Goal: Information Seeking & Learning: Learn about a topic

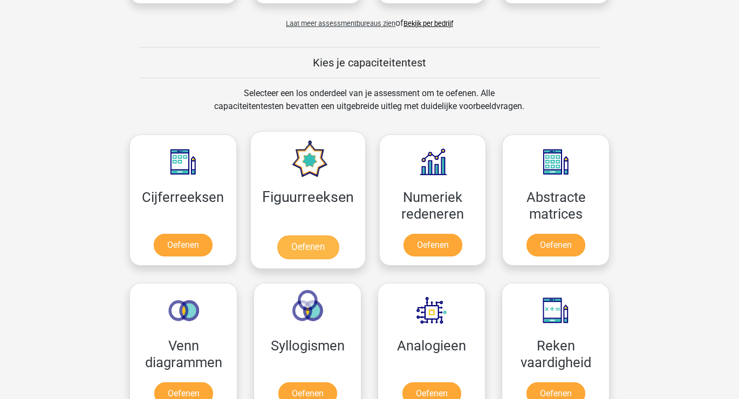
scroll to position [440, 0]
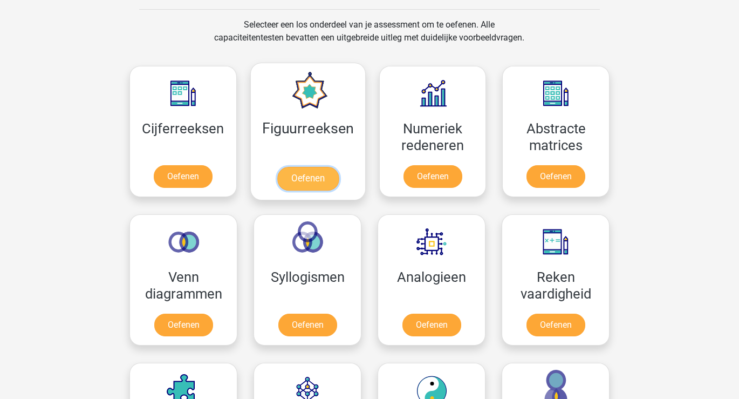
click at [300, 167] on link "Oefenen" at bounding box center [308, 179] width 62 height 24
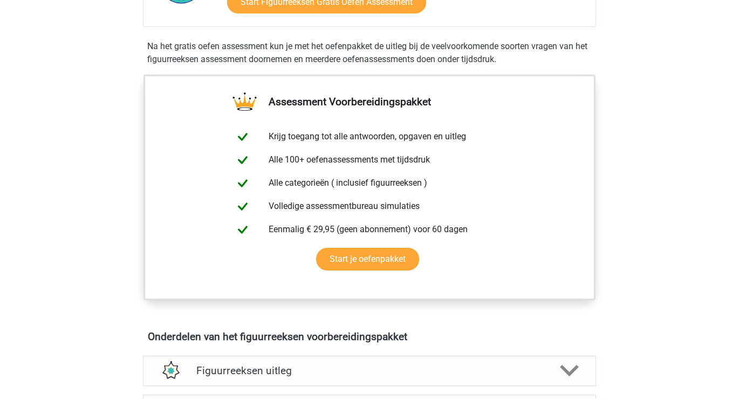
scroll to position [440, 0]
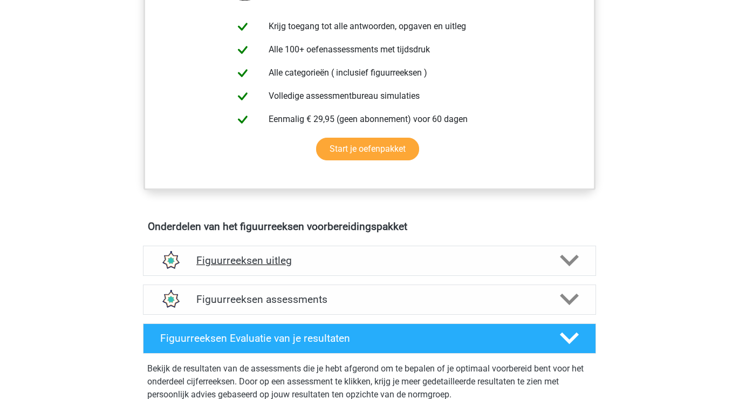
click at [568, 258] on icon at bounding box center [569, 260] width 19 height 19
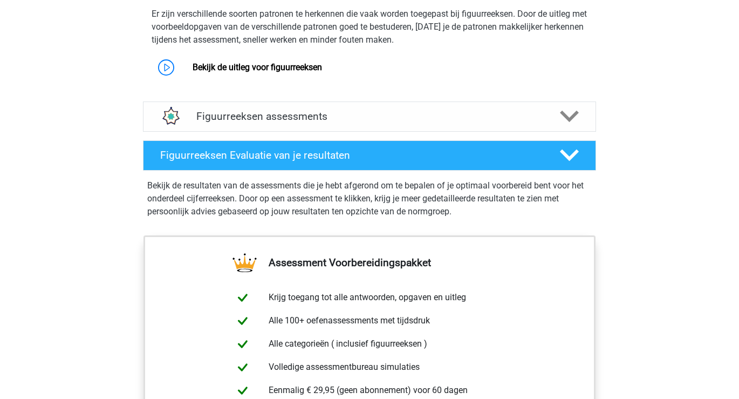
scroll to position [716, 0]
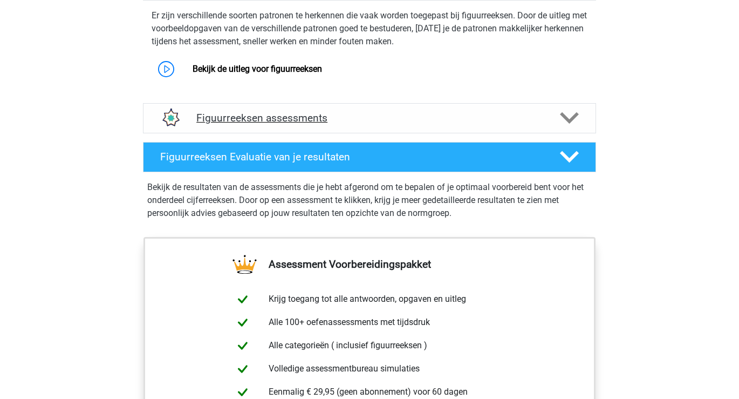
click at [571, 119] on polygon at bounding box center [569, 118] width 19 height 12
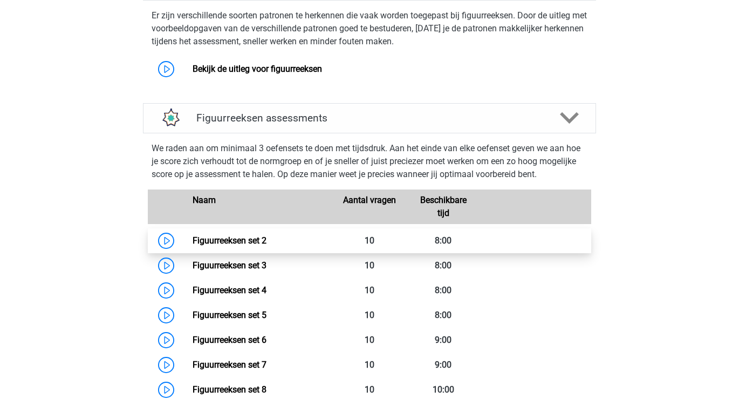
click at [256, 241] on link "Figuurreeksen set 2" at bounding box center [230, 240] width 74 height 10
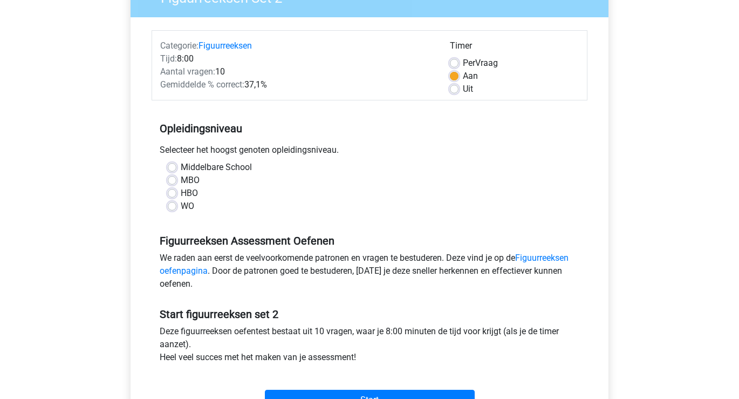
scroll to position [330, 0]
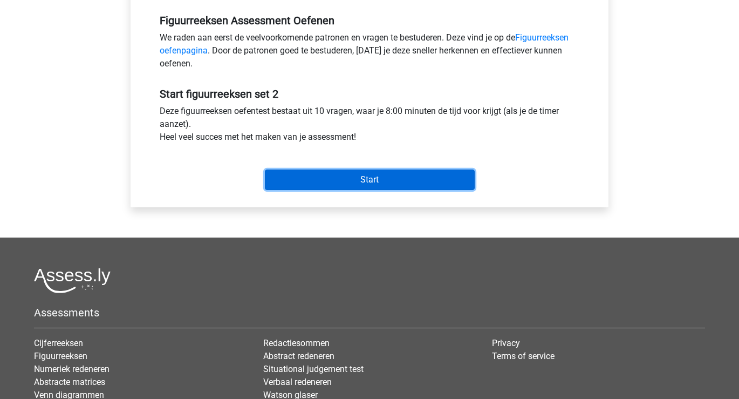
click at [316, 180] on input "Start" at bounding box center [370, 179] width 210 height 21
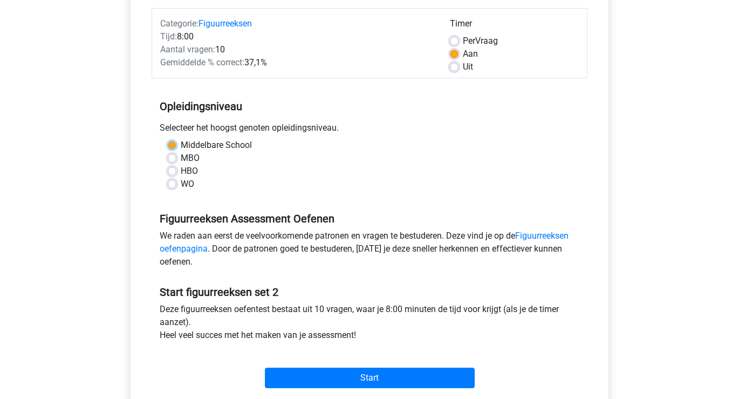
scroll to position [352, 0]
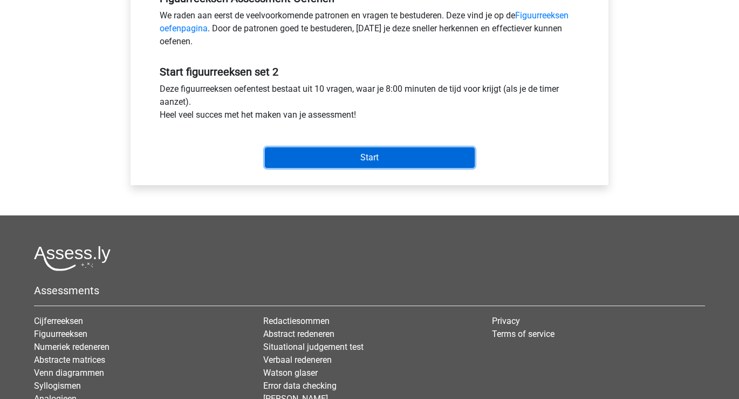
click at [316, 160] on input "Start" at bounding box center [370, 157] width 210 height 21
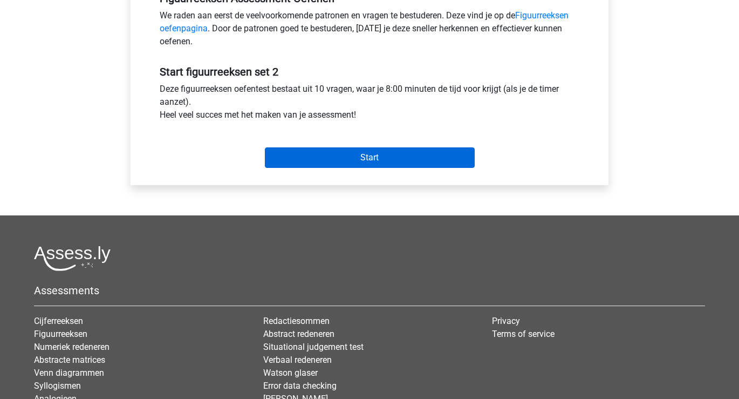
scroll to position [77, 0]
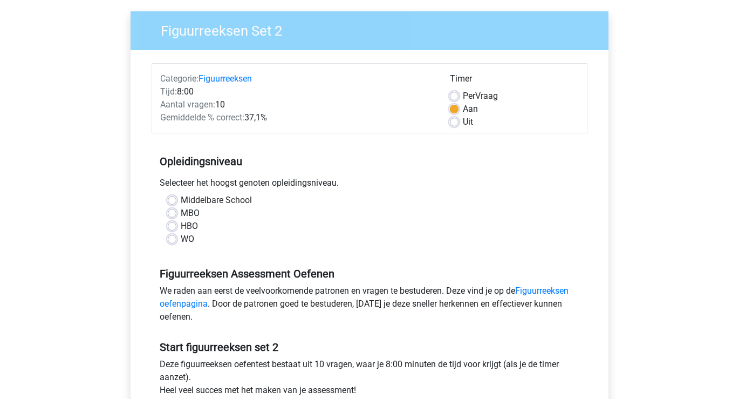
click at [215, 201] on label "Middelbare School" at bounding box center [216, 200] width 71 height 13
click at [176, 201] on input "Middelbare School" at bounding box center [172, 199] width 9 height 11
radio input "true"
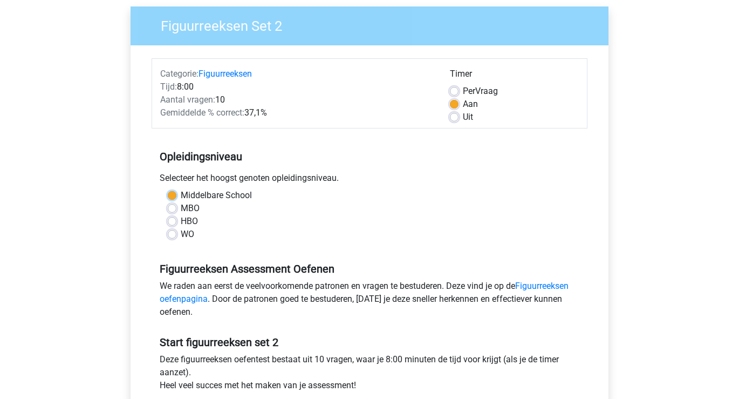
scroll to position [297, 0]
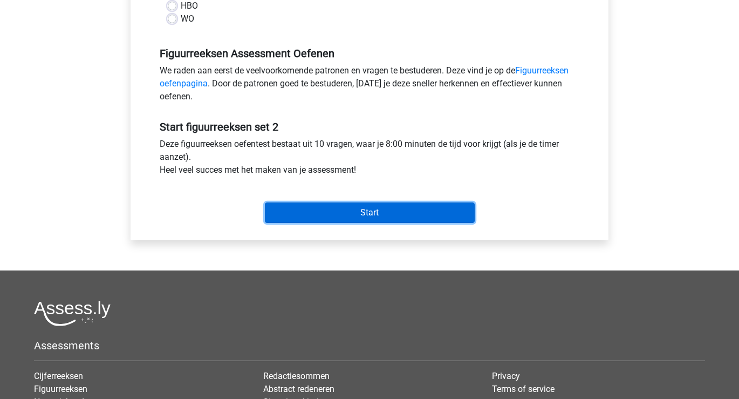
click at [334, 215] on input "Start" at bounding box center [370, 212] width 210 height 21
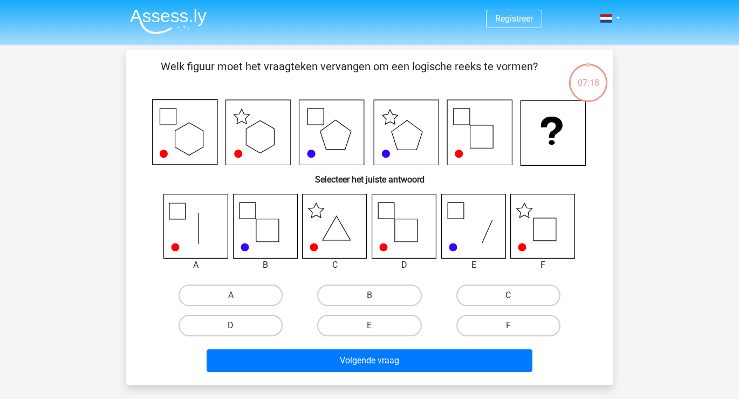
click at [550, 228] on icon at bounding box center [543, 226] width 64 height 64
click at [523, 322] on label "F" at bounding box center [509, 326] width 104 height 22
click at [515, 325] on input "F" at bounding box center [511, 328] width 7 height 7
radio input "true"
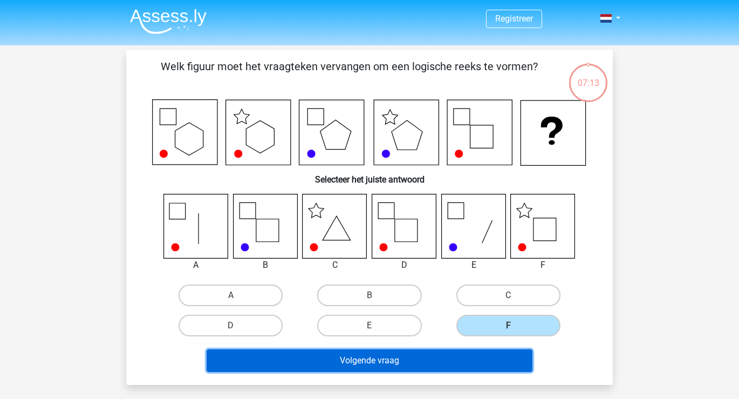
click at [475, 358] on button "Volgende vraag" at bounding box center [370, 360] width 326 height 23
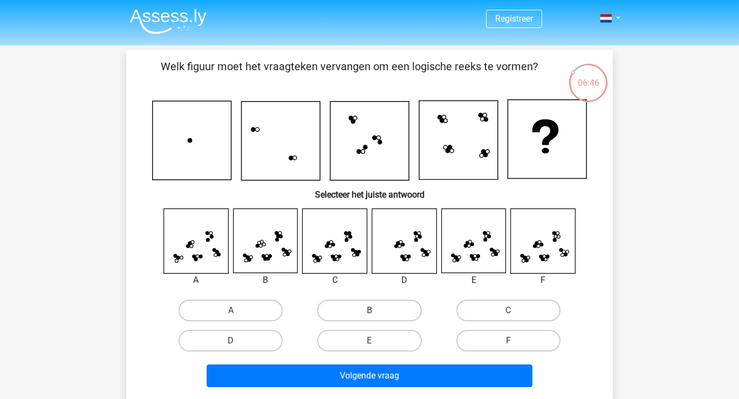
click at [476, 252] on icon at bounding box center [473, 241] width 64 height 64
click at [350, 342] on label "E" at bounding box center [369, 341] width 104 height 22
click at [370, 342] on input "E" at bounding box center [373, 343] width 7 height 7
radio input "true"
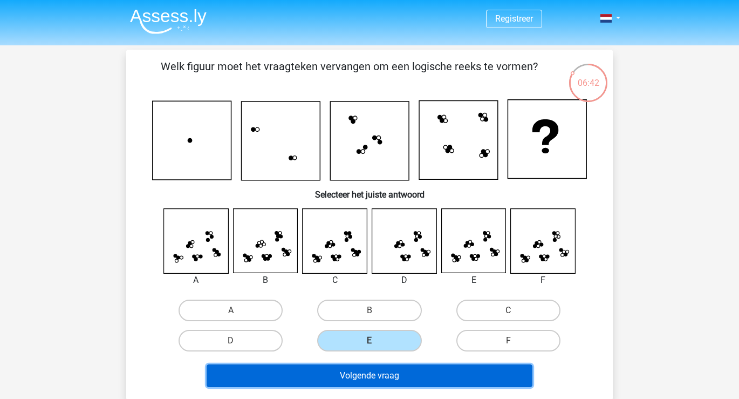
click at [342, 373] on button "Volgende vraag" at bounding box center [370, 375] width 326 height 23
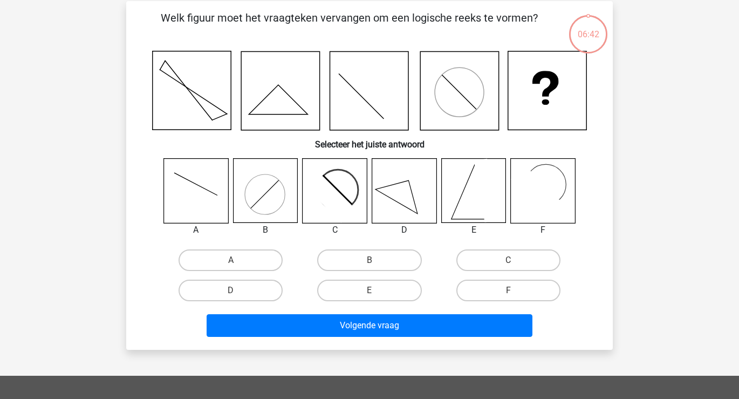
scroll to position [50, 0]
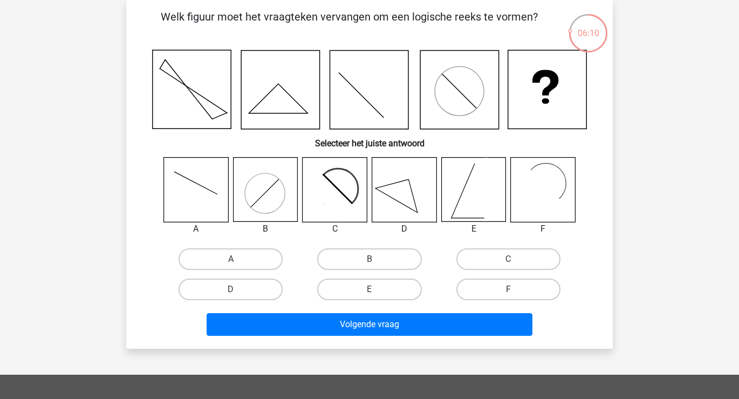
click at [459, 200] on icon at bounding box center [473, 190] width 64 height 64
click at [392, 289] on label "E" at bounding box center [369, 289] width 104 height 22
click at [377, 289] on input "E" at bounding box center [373, 292] width 7 height 7
radio input "true"
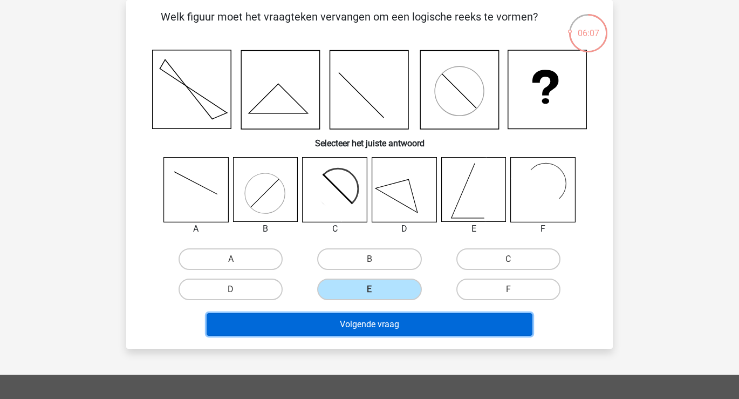
click at [396, 324] on button "Volgende vraag" at bounding box center [370, 324] width 326 height 23
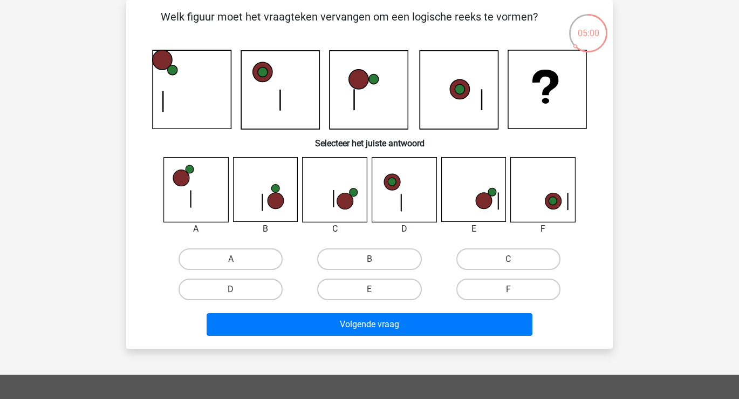
click at [338, 205] on icon at bounding box center [345, 201] width 16 height 16
click at [489, 258] on label "C" at bounding box center [509, 259] width 104 height 22
click at [508, 259] on input "C" at bounding box center [511, 262] width 7 height 7
radio input "true"
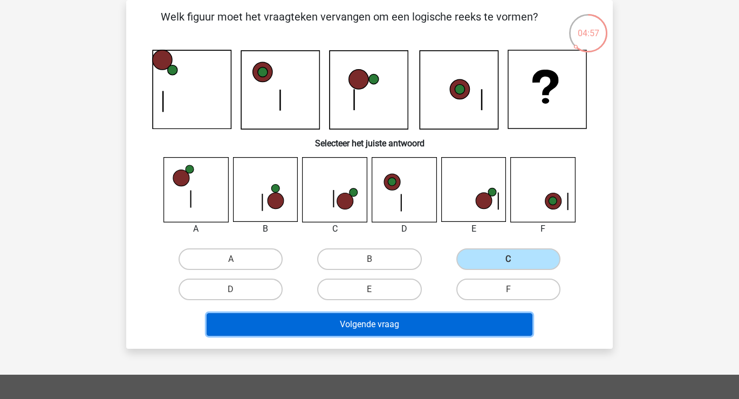
click at [415, 328] on button "Volgende vraag" at bounding box center [370, 324] width 326 height 23
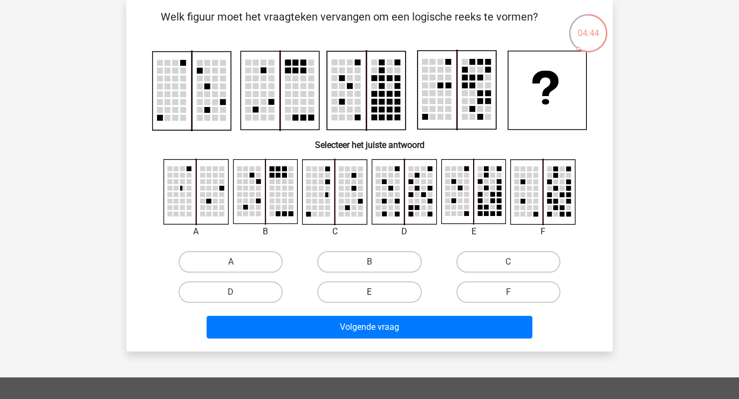
click at [389, 289] on label "E" at bounding box center [369, 292] width 104 height 22
click at [377, 292] on input "E" at bounding box center [373, 295] width 7 height 7
radio input "true"
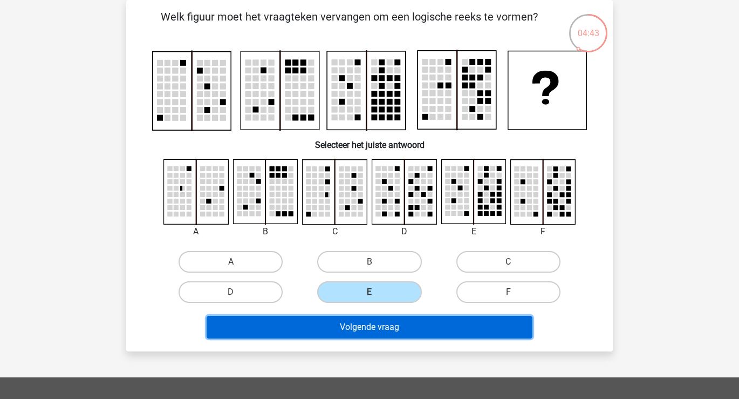
click at [392, 325] on button "Volgende vraag" at bounding box center [370, 327] width 326 height 23
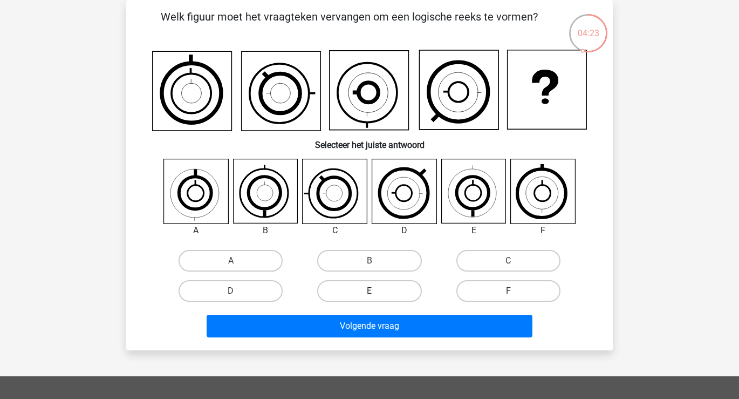
click at [391, 288] on label "E" at bounding box center [369, 291] width 104 height 22
click at [377, 291] on input "E" at bounding box center [373, 294] width 7 height 7
radio input "true"
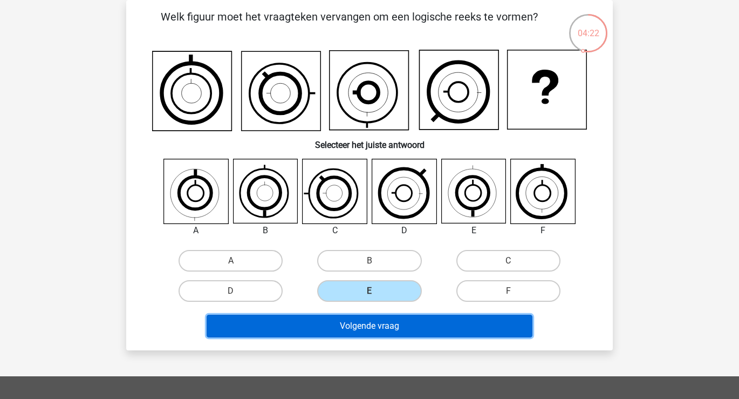
click at [396, 331] on button "Volgende vraag" at bounding box center [370, 326] width 326 height 23
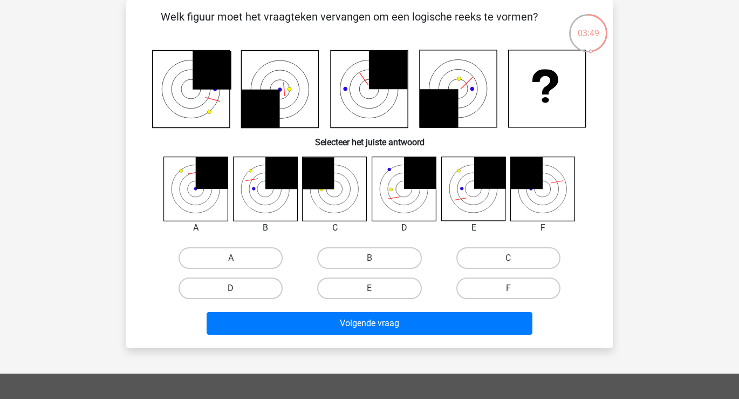
click at [248, 286] on label "D" at bounding box center [231, 288] width 104 height 22
click at [238, 288] on input "D" at bounding box center [234, 291] width 7 height 7
radio input "true"
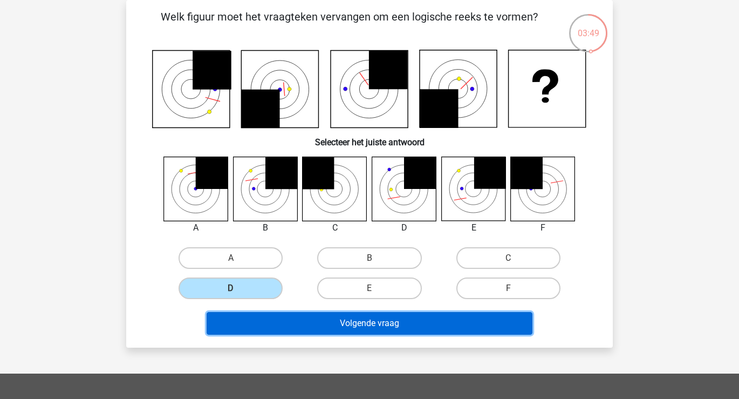
click at [310, 332] on button "Volgende vraag" at bounding box center [370, 323] width 326 height 23
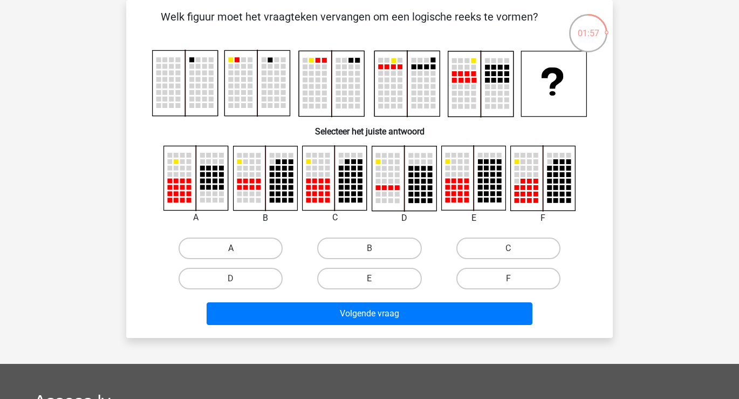
click at [244, 249] on label "A" at bounding box center [231, 248] width 104 height 22
click at [238, 249] on input "A" at bounding box center [234, 251] width 7 height 7
radio input "true"
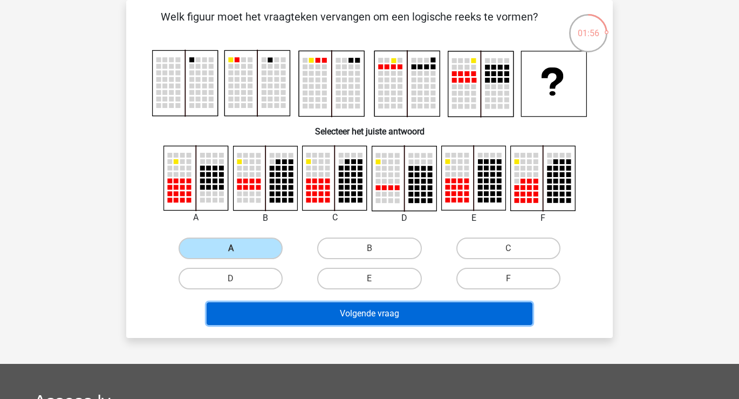
click at [319, 310] on button "Volgende vraag" at bounding box center [370, 313] width 326 height 23
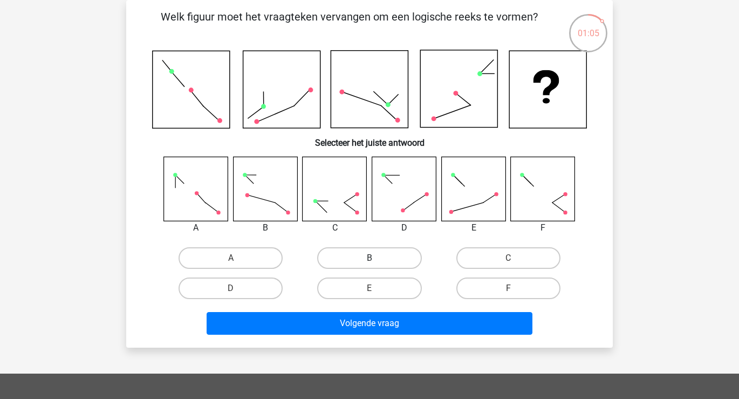
click at [389, 264] on label "B" at bounding box center [369, 258] width 104 height 22
click at [377, 264] on input "B" at bounding box center [373, 261] width 7 height 7
radio input "true"
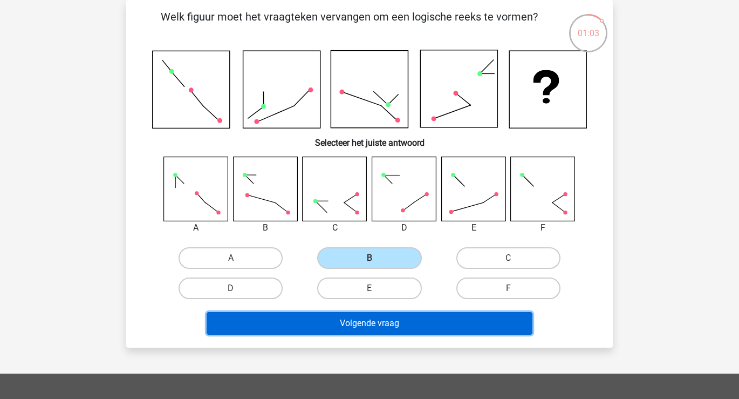
click at [483, 320] on button "Volgende vraag" at bounding box center [370, 323] width 326 height 23
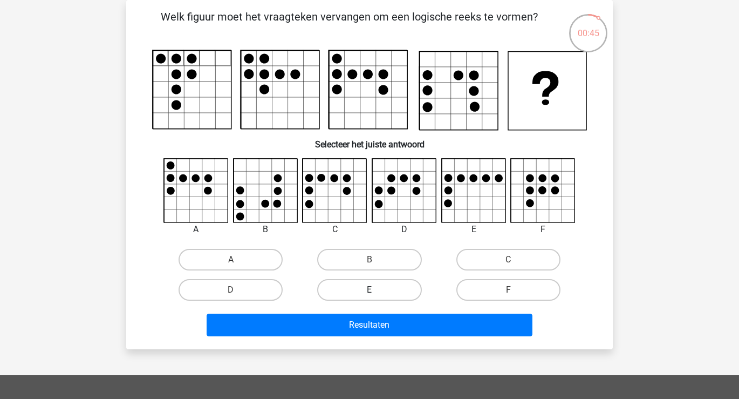
click at [371, 283] on label "E" at bounding box center [369, 290] width 104 height 22
click at [371, 290] on input "E" at bounding box center [373, 293] width 7 height 7
radio input "true"
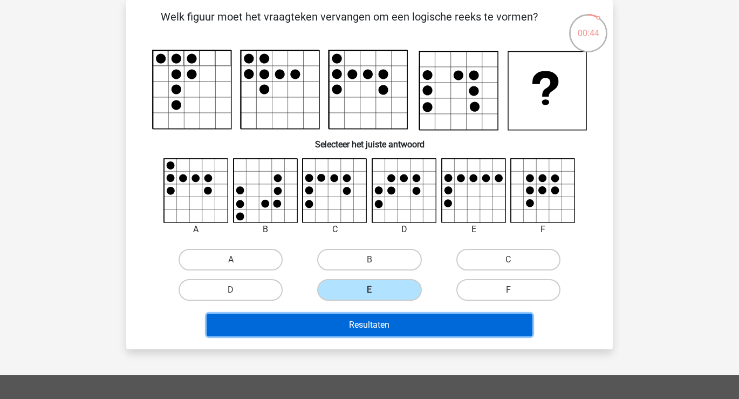
click at [385, 323] on button "Resultaten" at bounding box center [370, 325] width 326 height 23
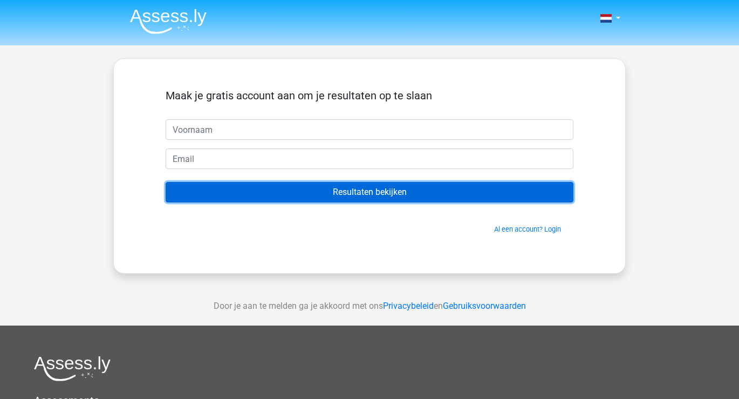
click at [406, 195] on input "Resultaten bekijken" at bounding box center [370, 192] width 408 height 21
click at [406, 191] on input "Resultaten bekijken" at bounding box center [370, 192] width 408 height 21
